Goal: Feedback & Contribution: Submit feedback/report problem

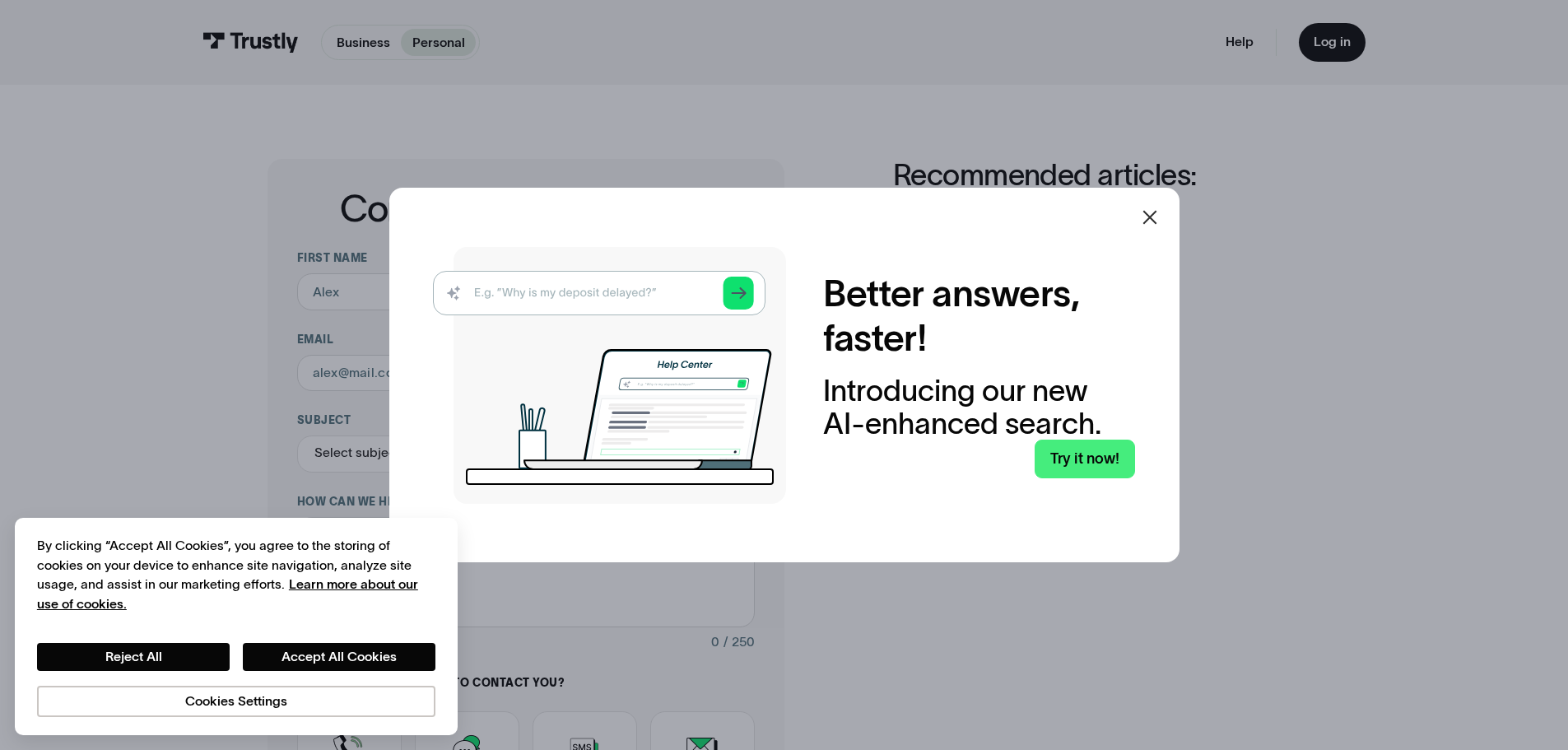
click at [1159, 213] on icon at bounding box center [1150, 218] width 19 height 19
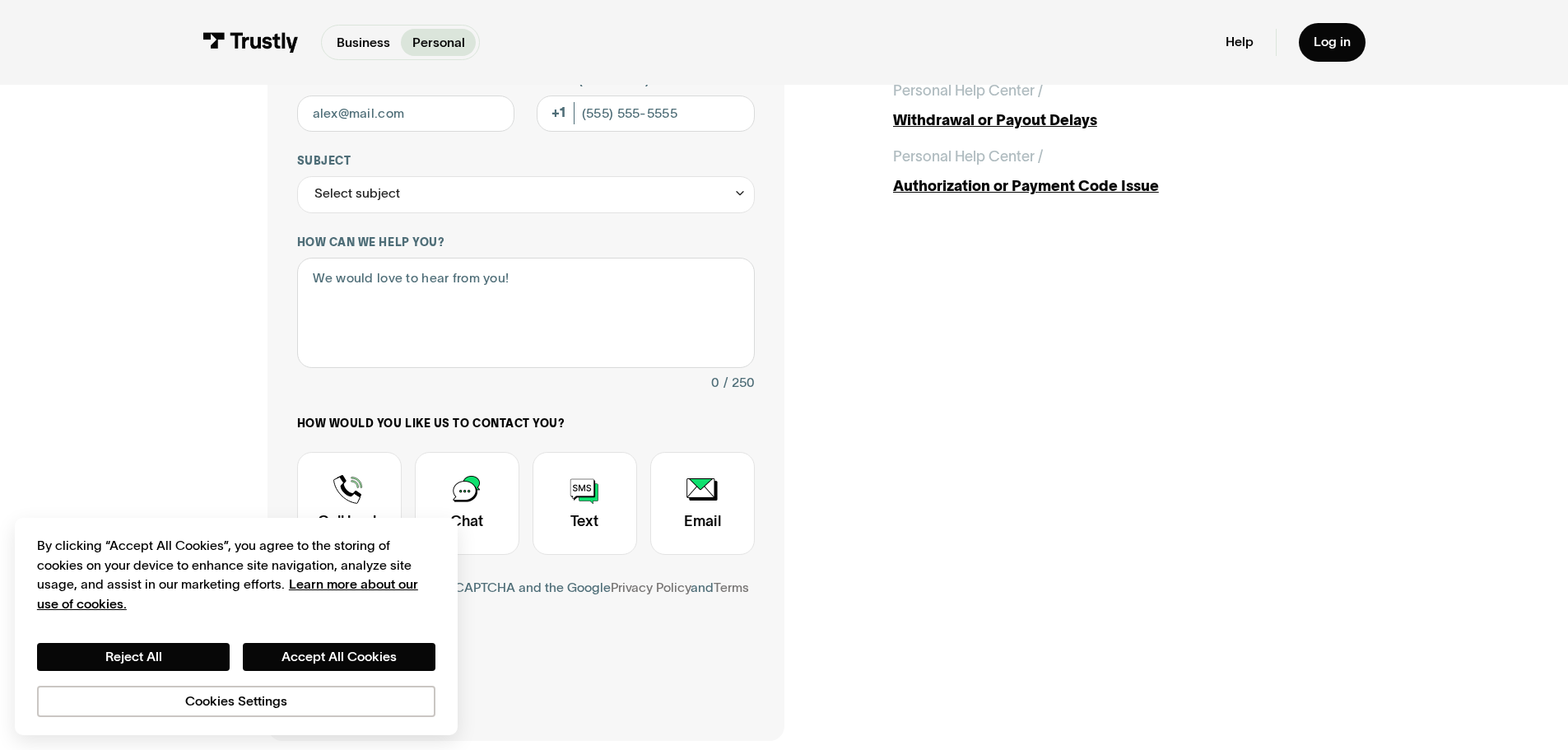
scroll to position [83, 0]
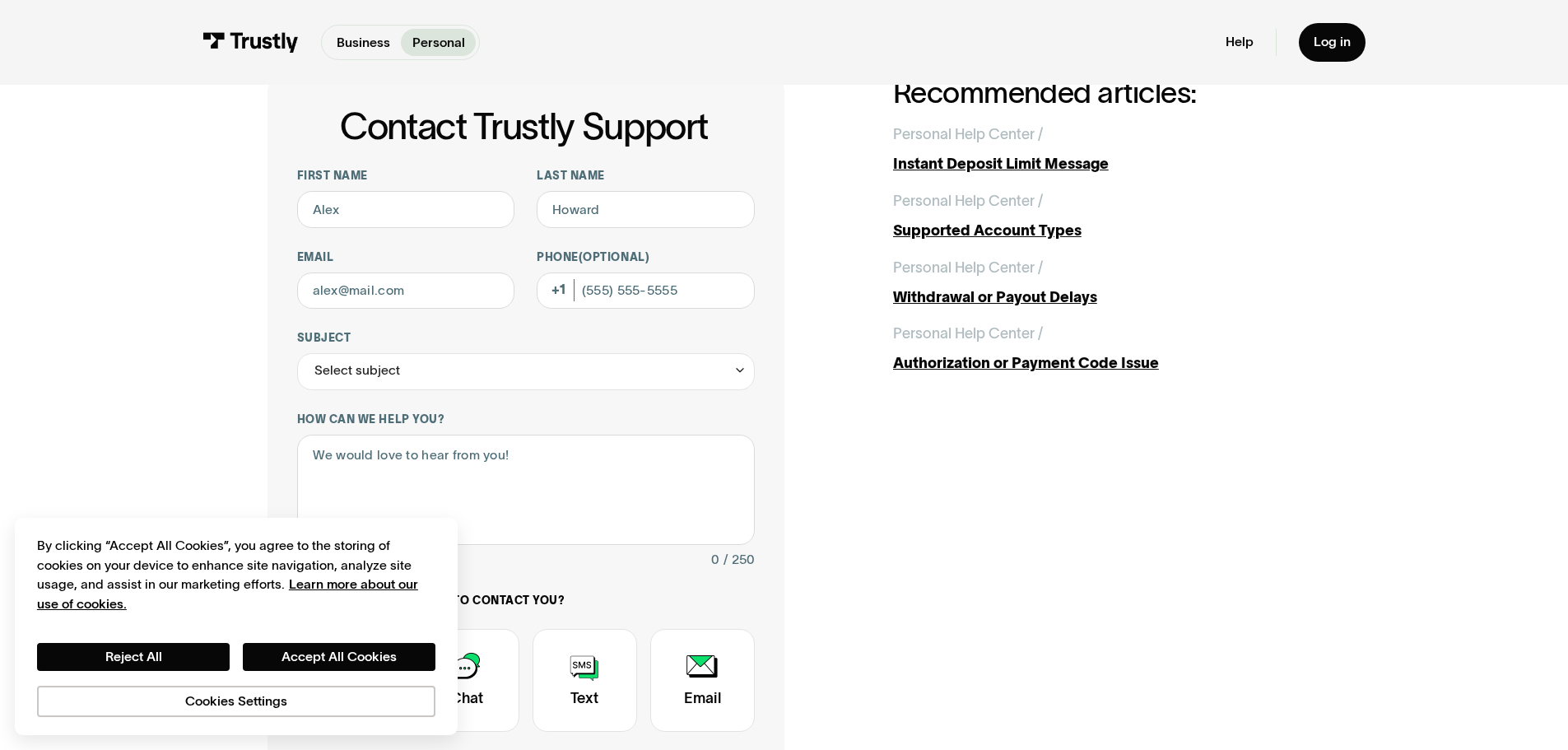
click at [428, 313] on div "First name Last name Email Phone (Optional) Subject Select subject Trustly Repo…" at bounding box center [525, 494] width 457 height 652
click at [434, 300] on input "Email" at bounding box center [406, 291] width 218 height 37
paste input "zeitlingary60@gmail.com"
type input "zeitlingary60@gmail.com"
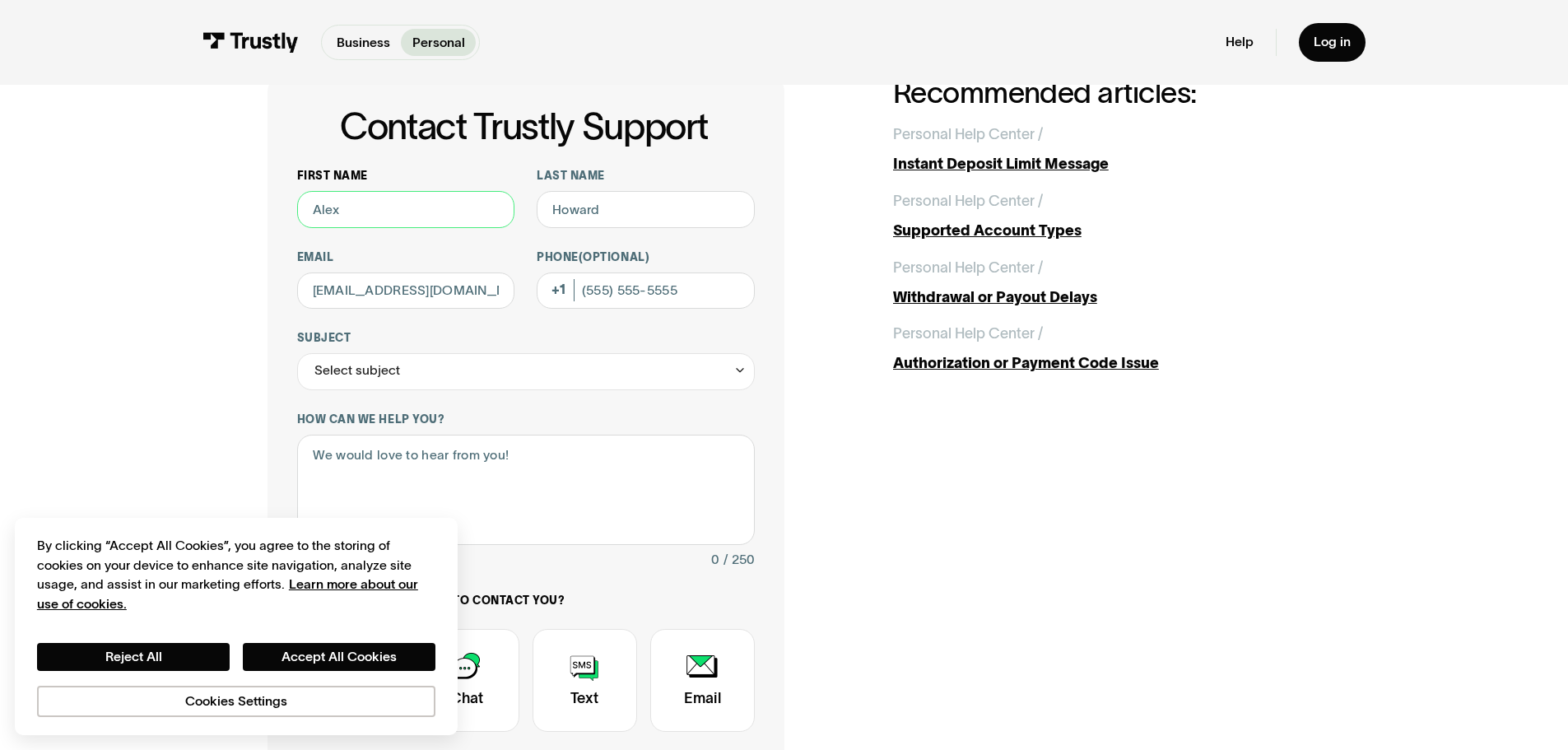
click at [395, 217] on input "First name" at bounding box center [406, 210] width 218 height 37
paste input "Gary"
type input "Gary"
click at [679, 204] on input "Last name" at bounding box center [646, 210] width 218 height 37
paste input "Zeitlin"
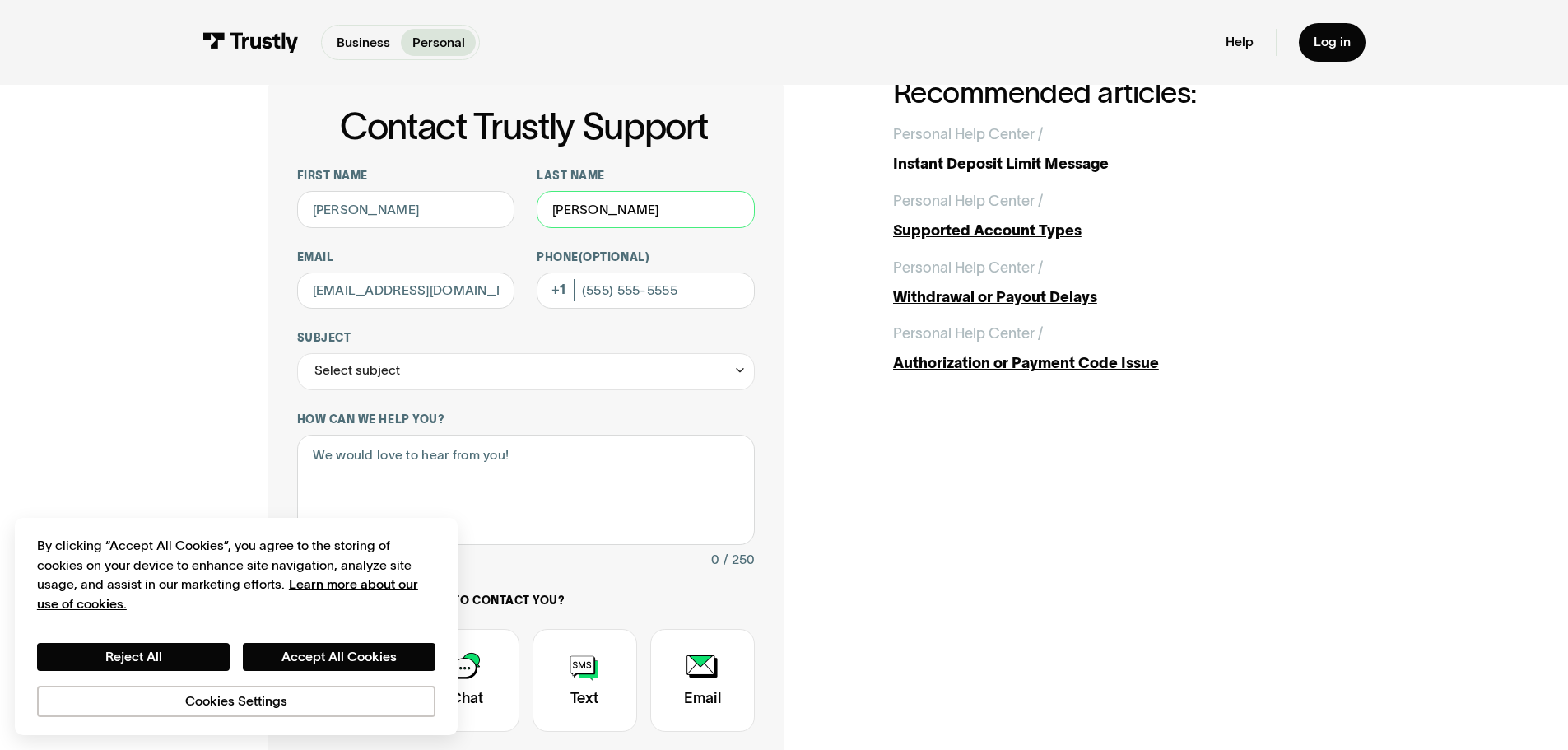
type input "Zeitlin"
click at [672, 297] on input "Phone (Optional)" at bounding box center [646, 291] width 218 height 37
paste input "(302) 487-5287"
type input "(302) 487-5287"
click at [625, 372] on div "Select subject" at bounding box center [525, 372] width 457 height 37
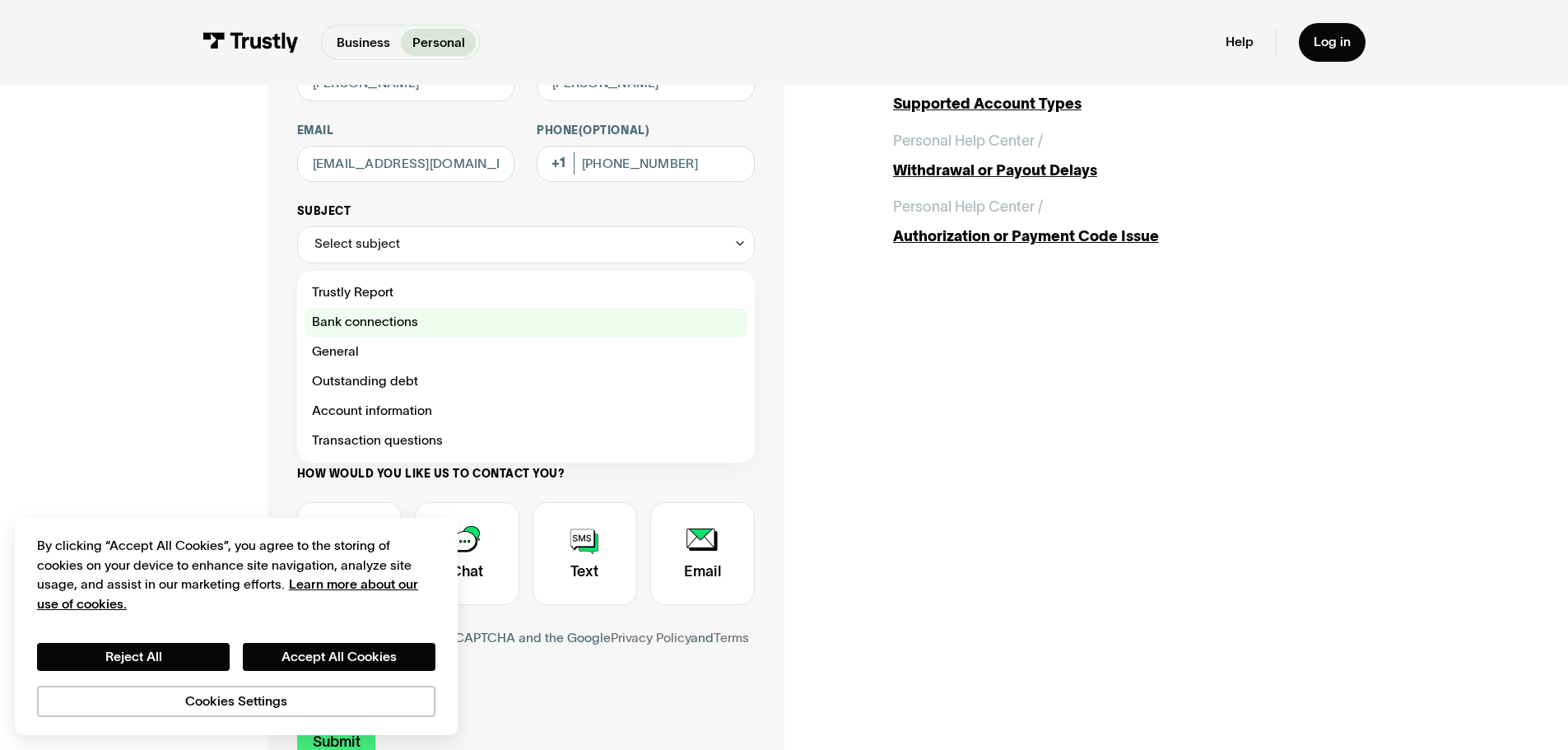
scroll to position [247, 0]
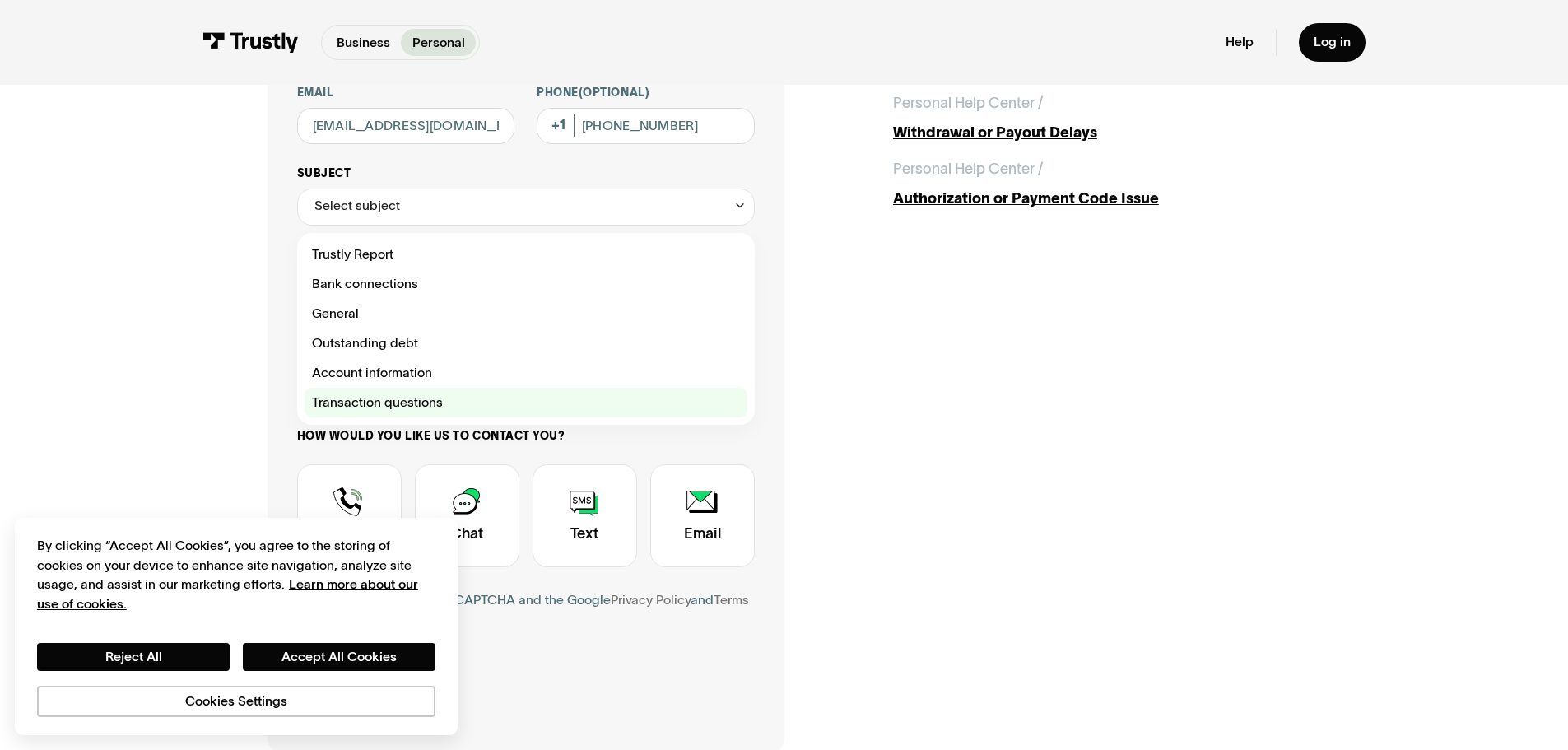
click at [432, 400] on div "Contact Trustly Support" at bounding box center [526, 402] width 443 height 30
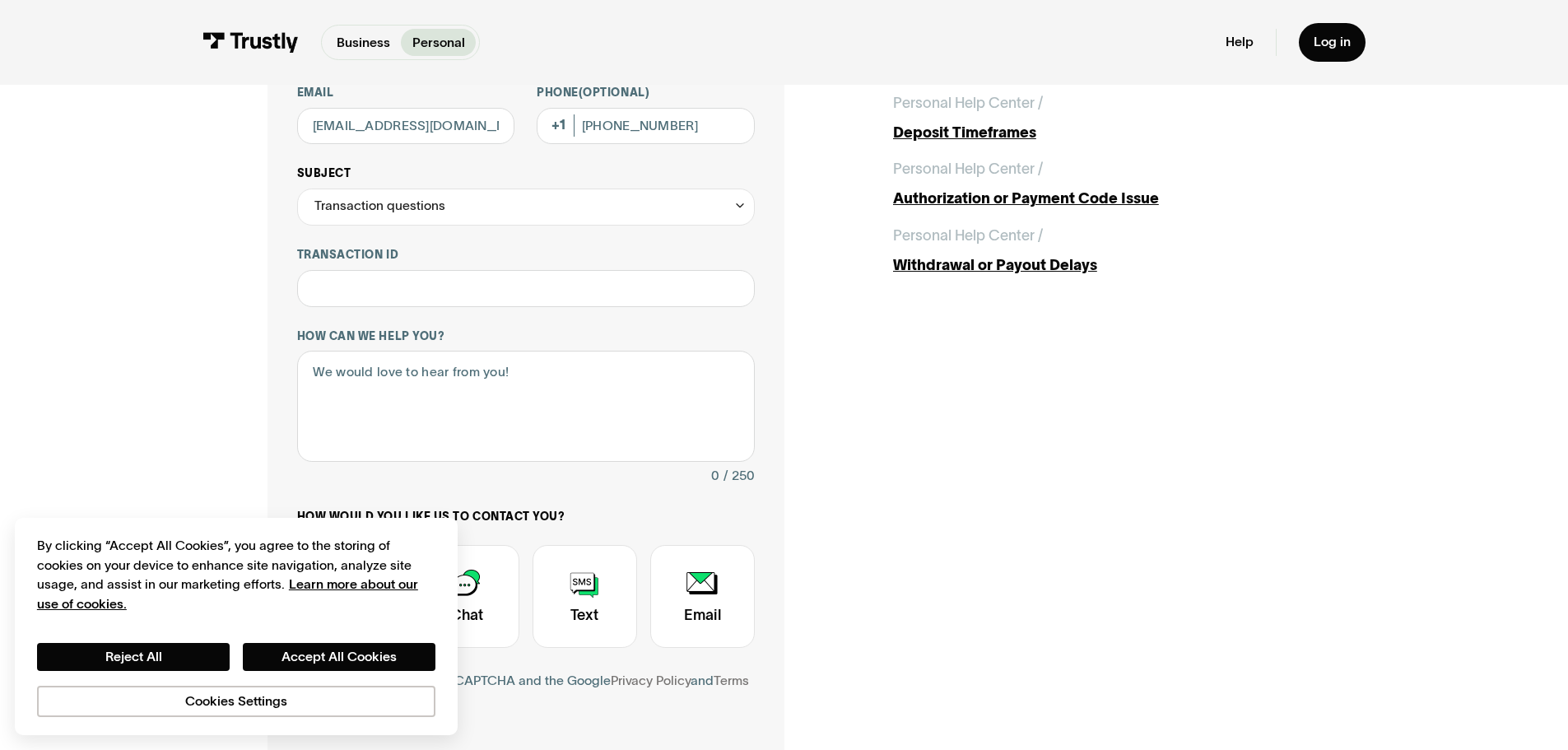
click at [523, 202] on div "Transaction questions" at bounding box center [525, 207] width 457 height 37
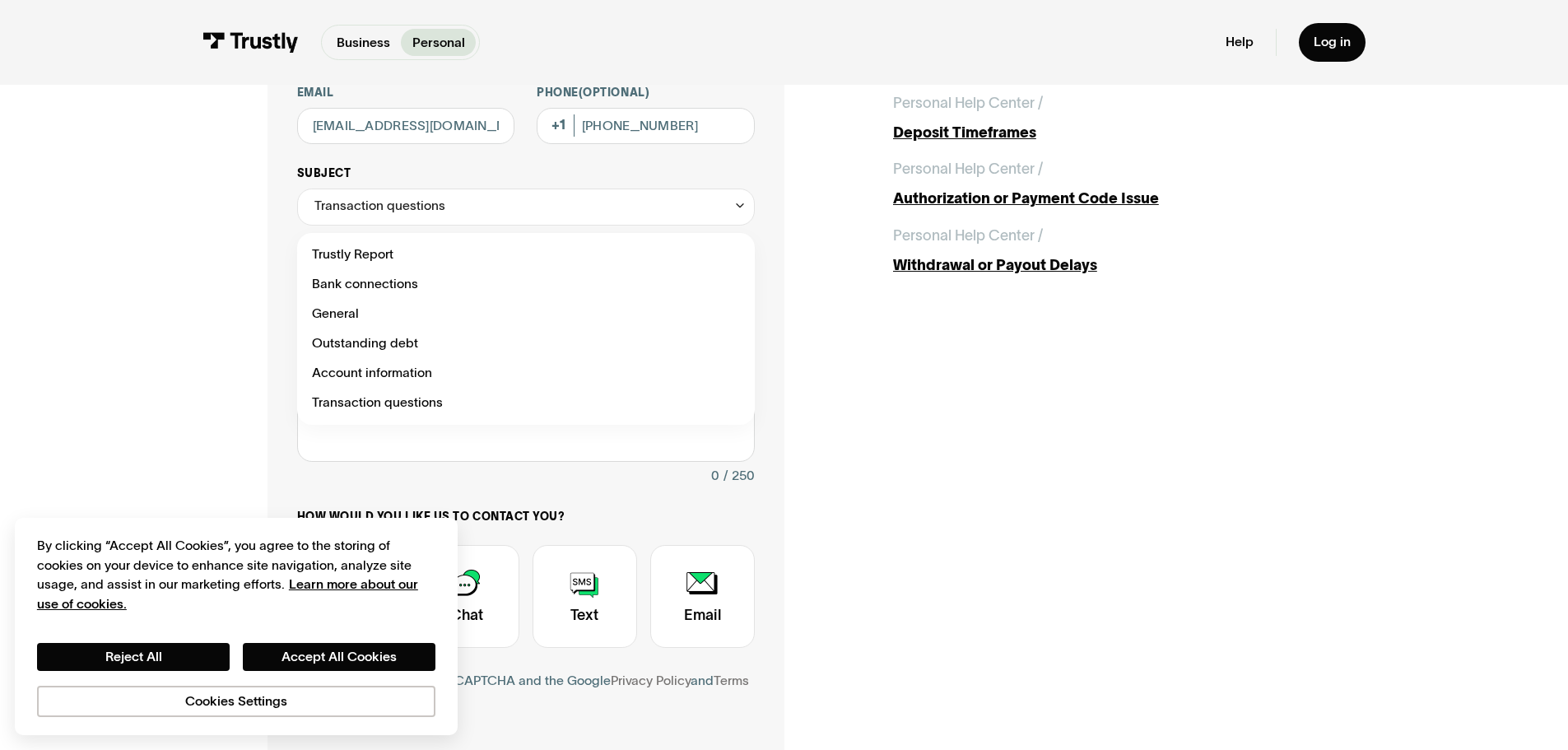
click at [517, 206] on div "Transaction questions" at bounding box center [525, 207] width 457 height 37
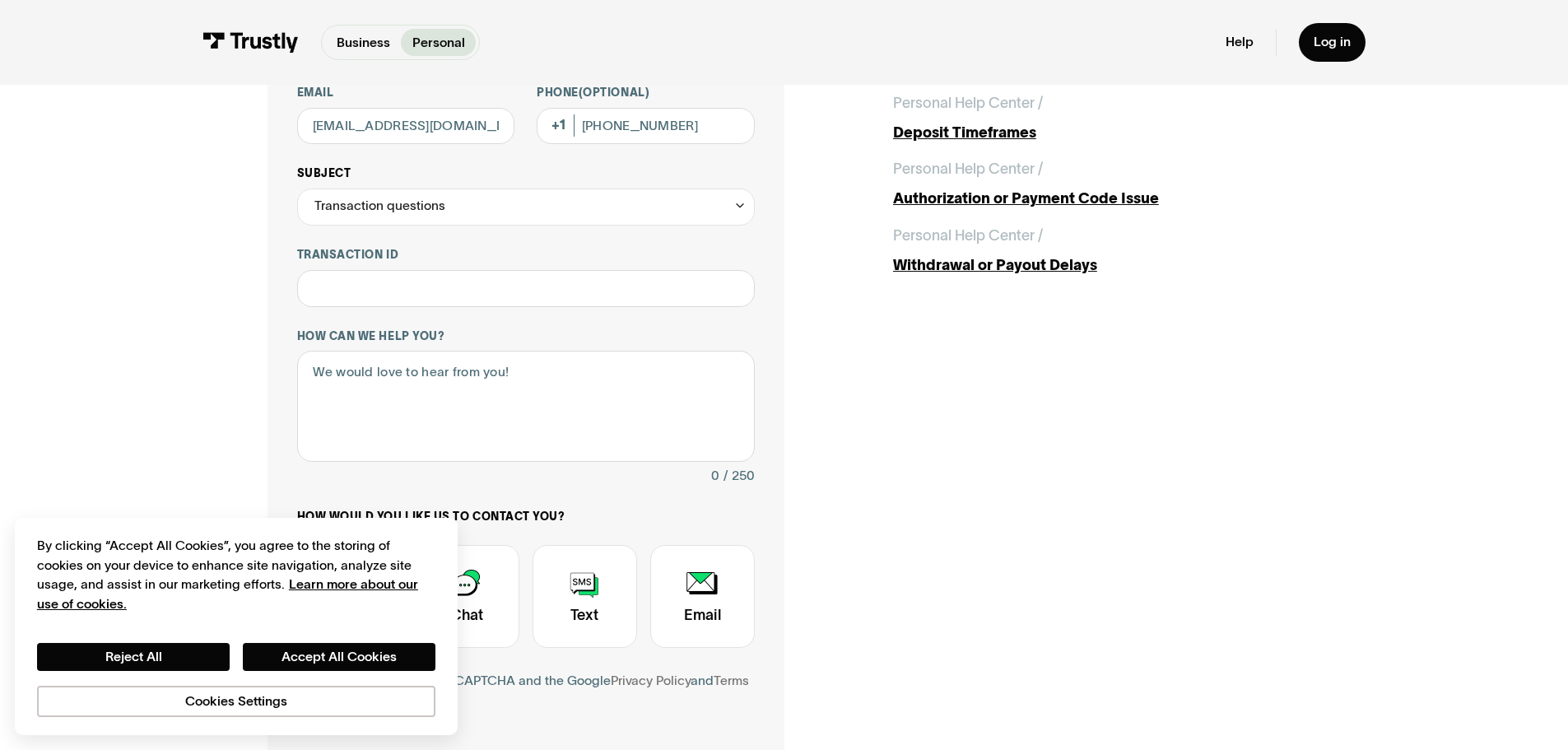
click at [408, 216] on div "Transaction questions" at bounding box center [380, 206] width 131 height 22
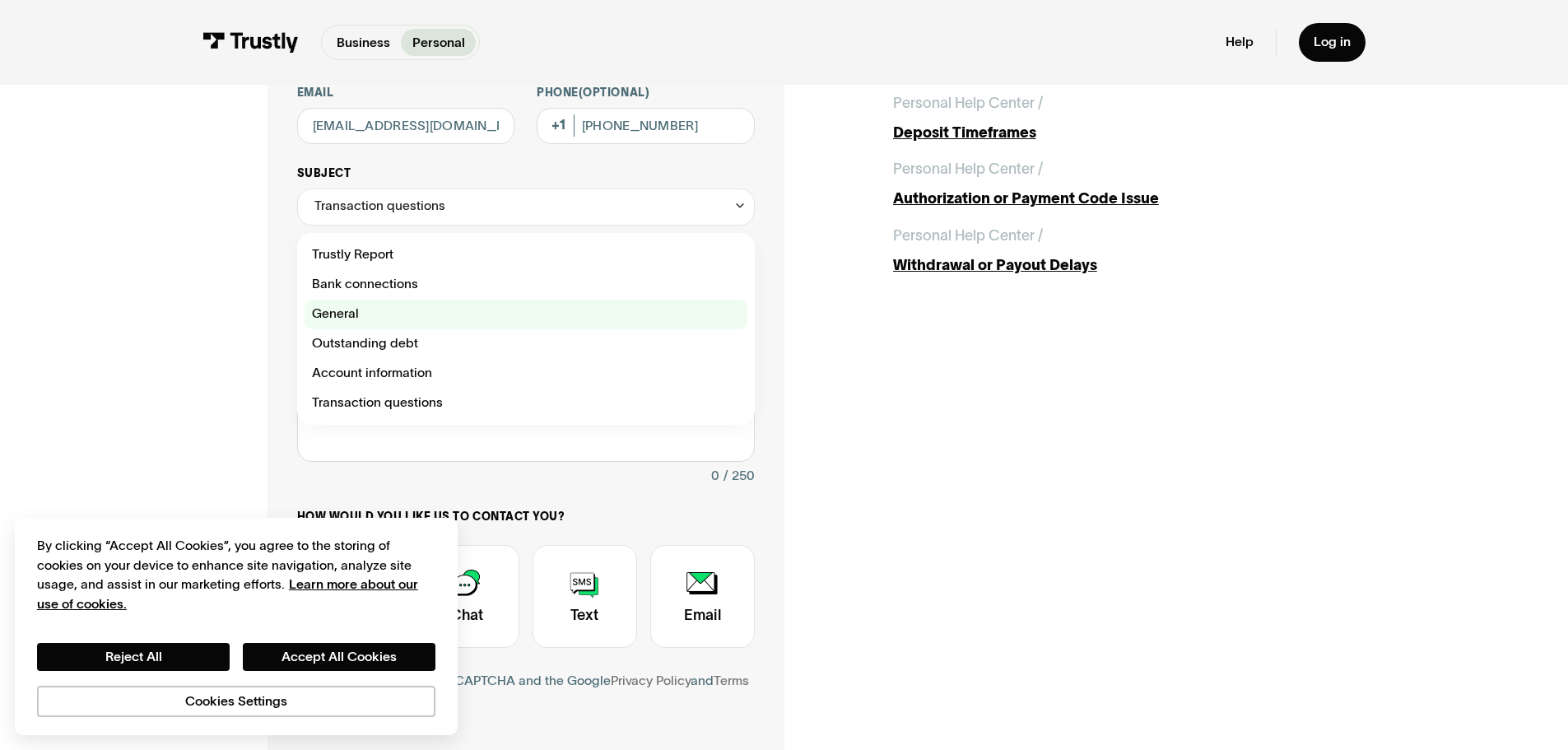
click at [489, 316] on div "Contact Trustly Support" at bounding box center [526, 315] width 443 height 30
type input "*******"
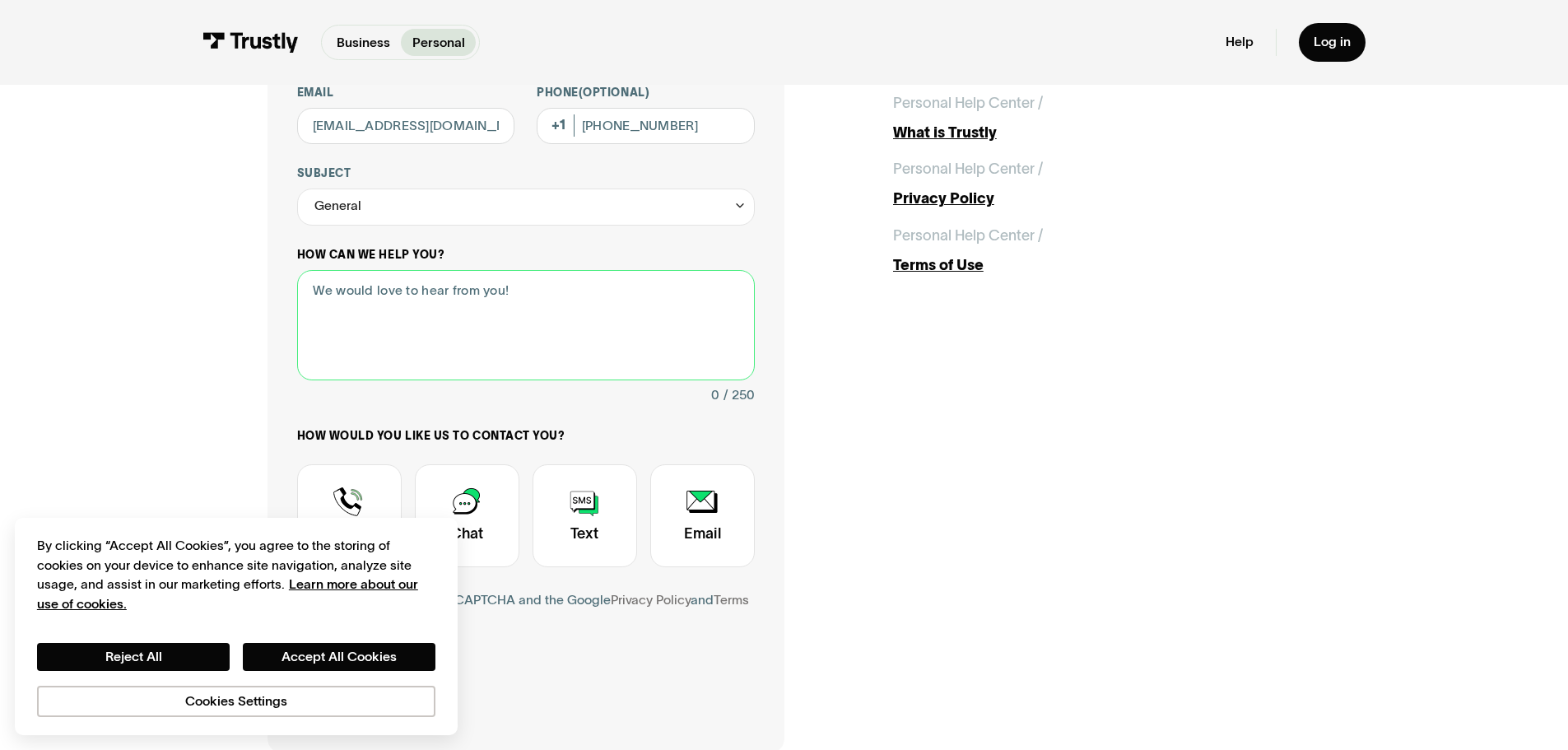
click at [557, 292] on textarea "How can we help you?" at bounding box center [525, 325] width 457 height 111
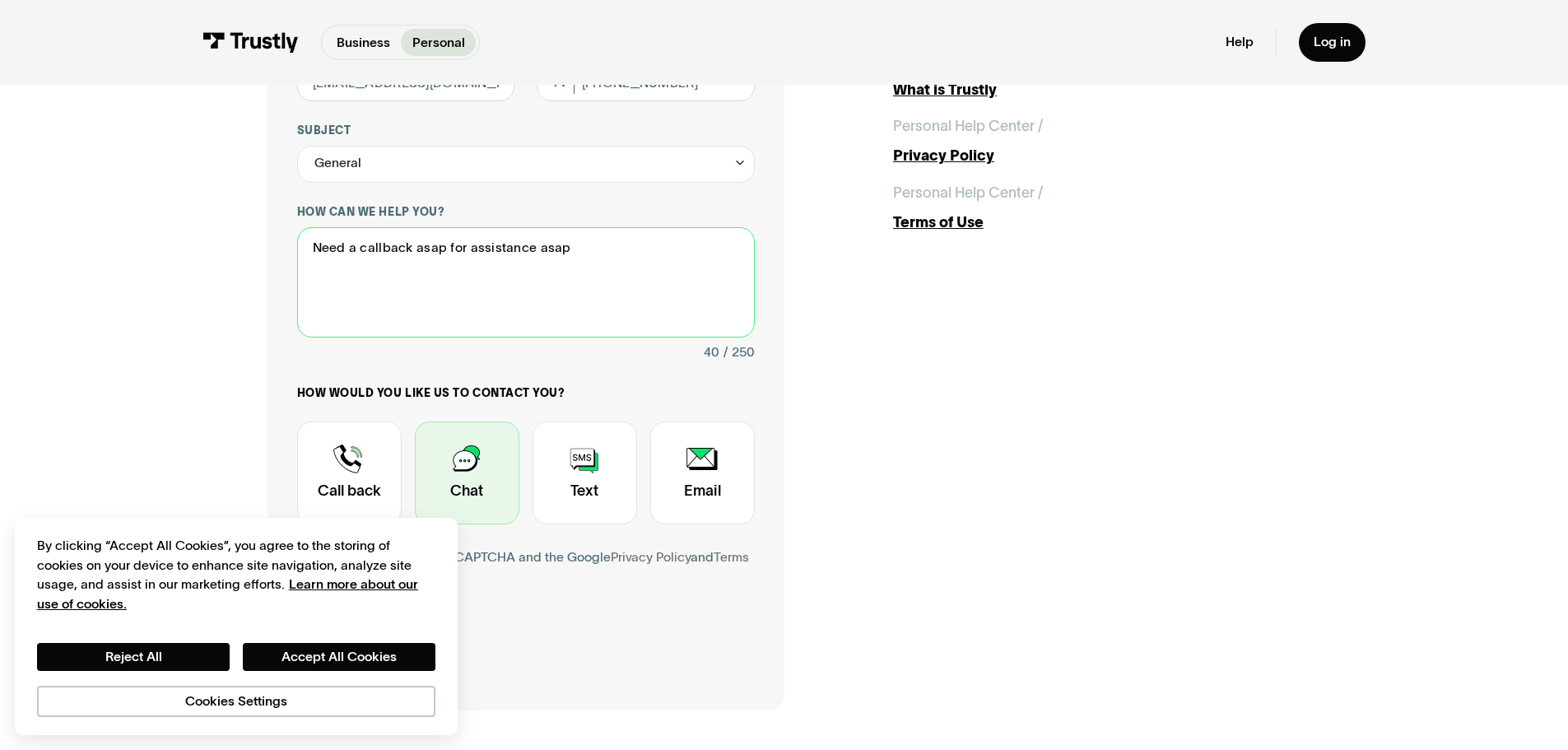
scroll to position [329, 0]
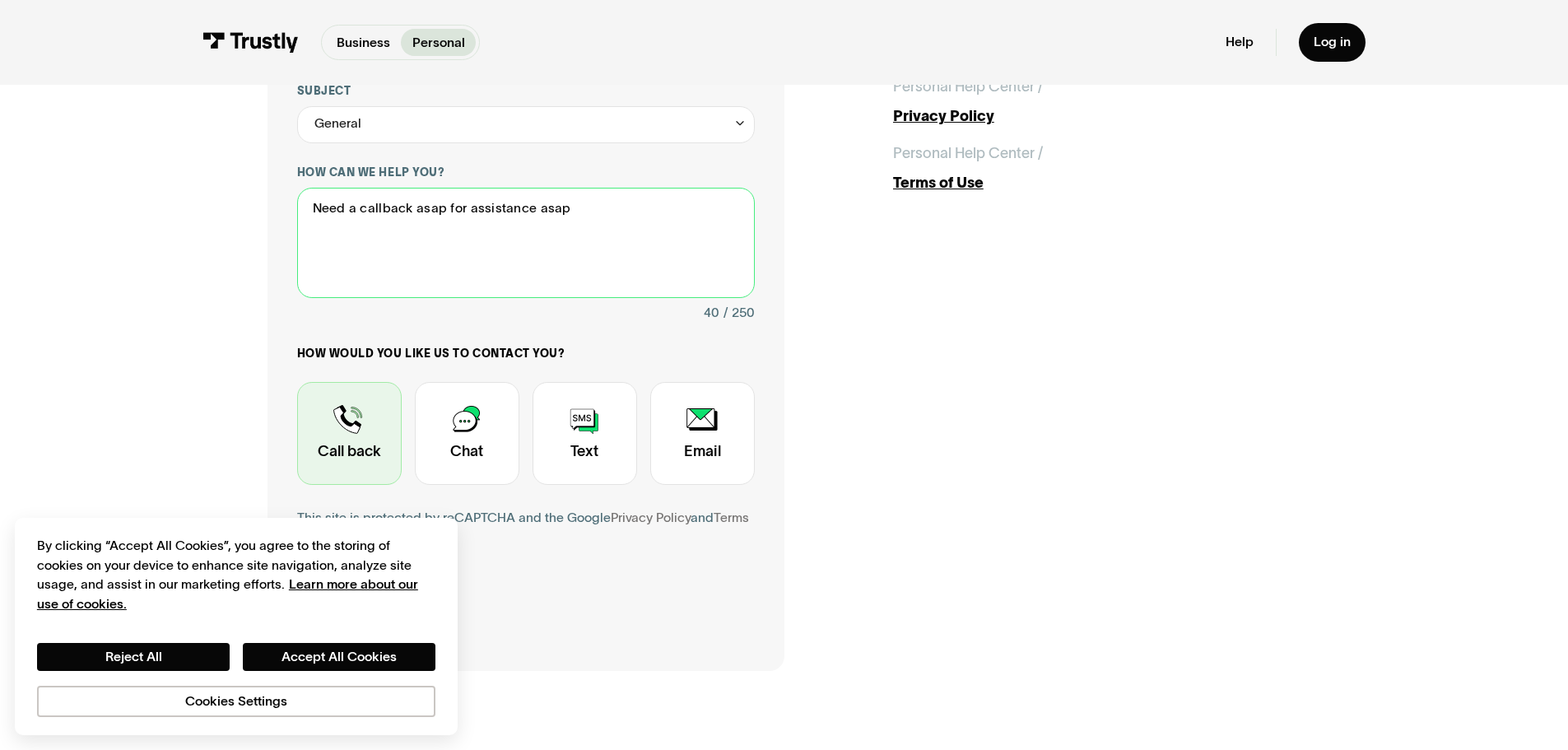
type textarea "Need a callback asap for assistance asap"
click at [372, 423] on div "Contact Trustly Support" at bounding box center [350, 433] width 105 height 103
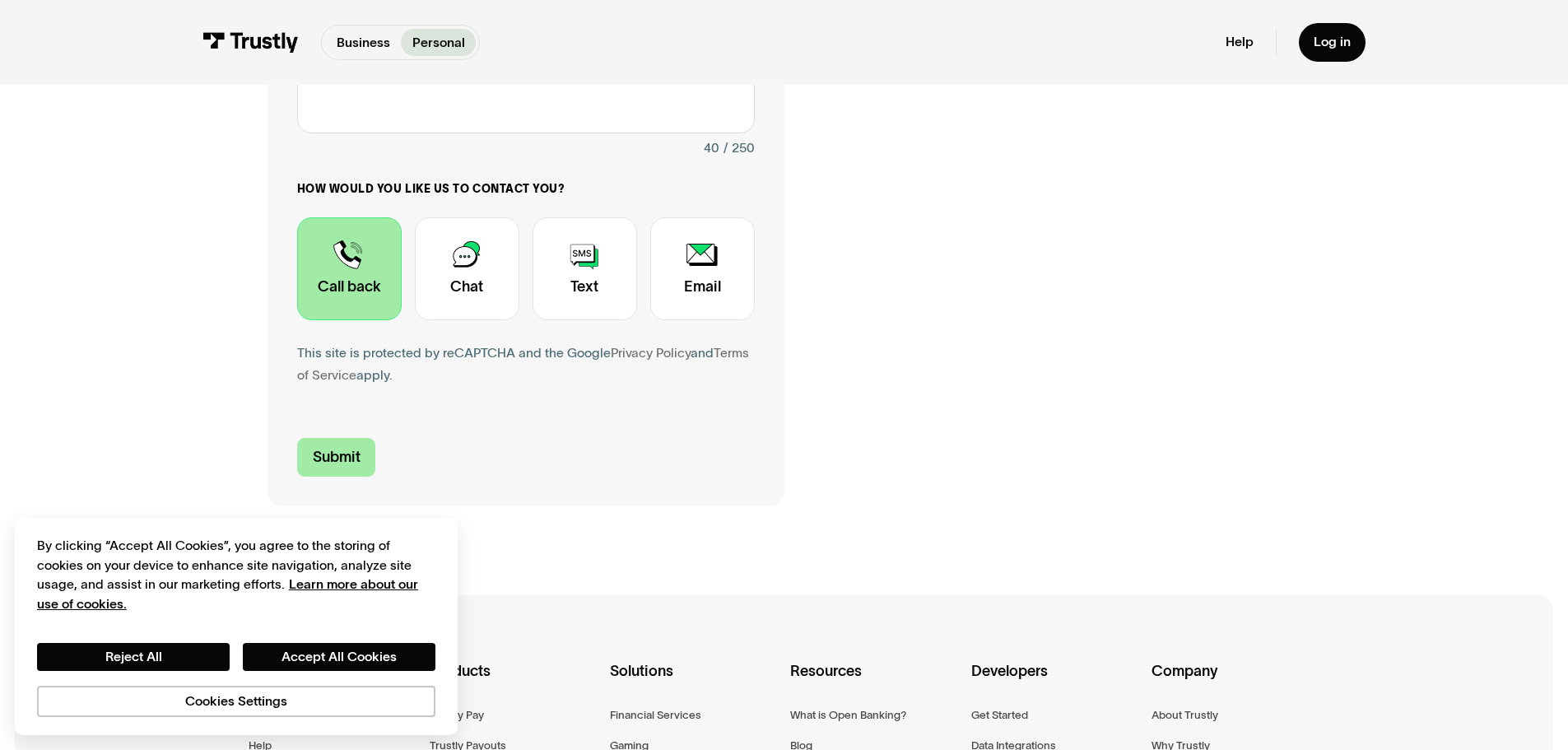
click at [345, 473] on input "Submit" at bounding box center [336, 458] width 79 height 39
type input "+13024875287"
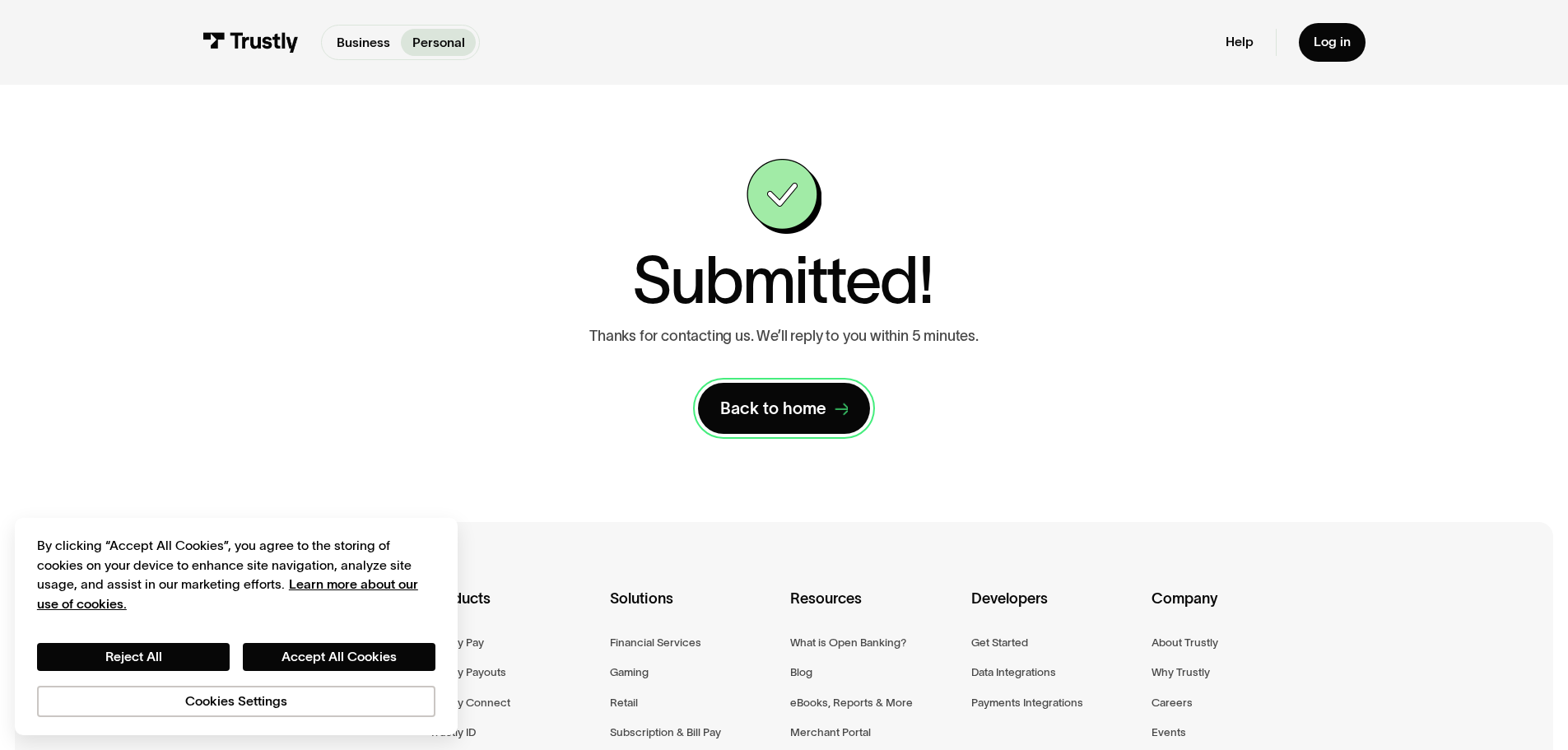
click at [745, 414] on div "Back to home" at bounding box center [773, 409] width 106 height 21
